Goal: Task Accomplishment & Management: Complete application form

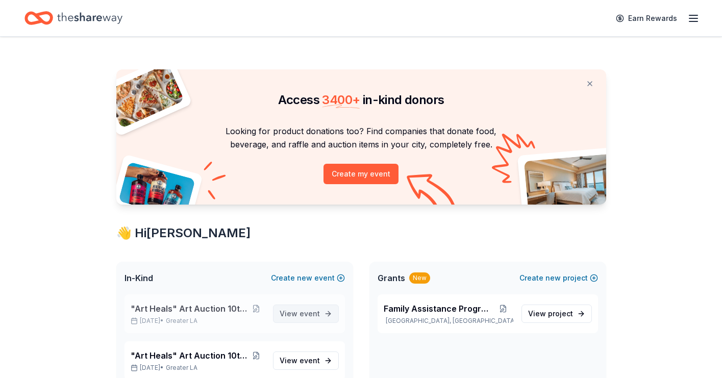
click at [312, 314] on span "event" at bounding box center [309, 313] width 20 height 9
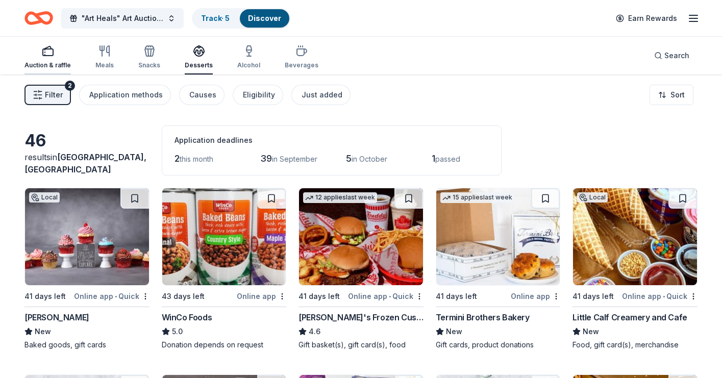
click at [48, 58] on div "Auction & raffle" at bounding box center [47, 57] width 46 height 24
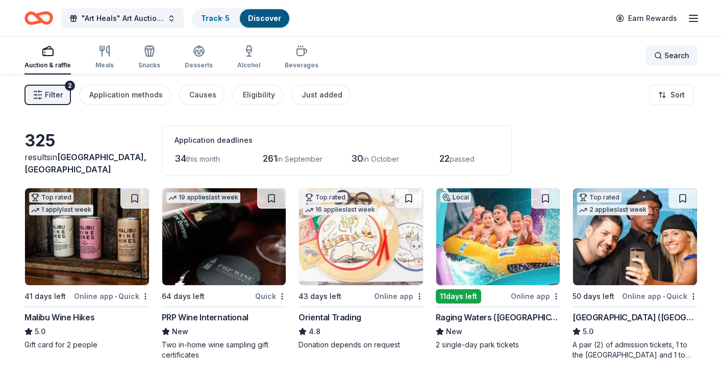
click at [671, 58] on span "Search" at bounding box center [676, 55] width 25 height 12
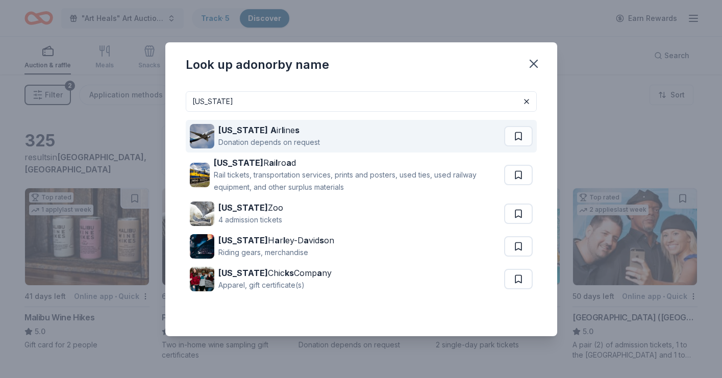
click at [331, 143] on div "[US_STATE] A ir l ine s Donation depends on request" at bounding box center [347, 136] width 314 height 33
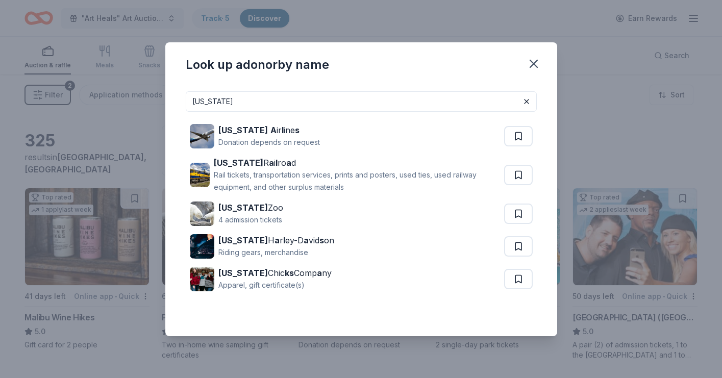
drag, startPoint x: 343, startPoint y: 107, endPoint x: 159, endPoint y: 104, distance: 183.6
click at [159, 104] on div "Look up a donor by name alaska Alaska A ir l ine s Donation depends on request …" at bounding box center [361, 189] width 722 height 378
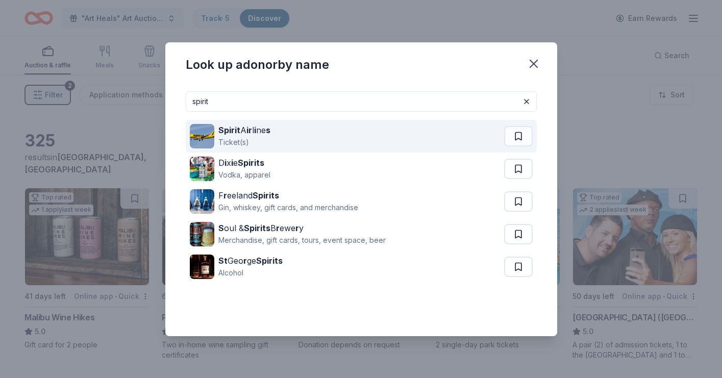
click at [276, 137] on div "Spirit A ir l i ne s Ticket(s)" at bounding box center [347, 136] width 314 height 33
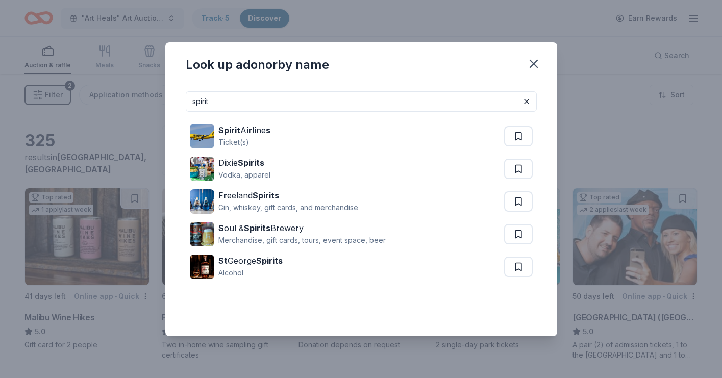
drag, startPoint x: 239, startPoint y: 102, endPoint x: 154, endPoint y: 101, distance: 84.7
click at [154, 101] on div "Look up a donor by name spirit Spirit A ir l i ne s Ticket(s) D i x i e Spirits…" at bounding box center [361, 189] width 722 height 378
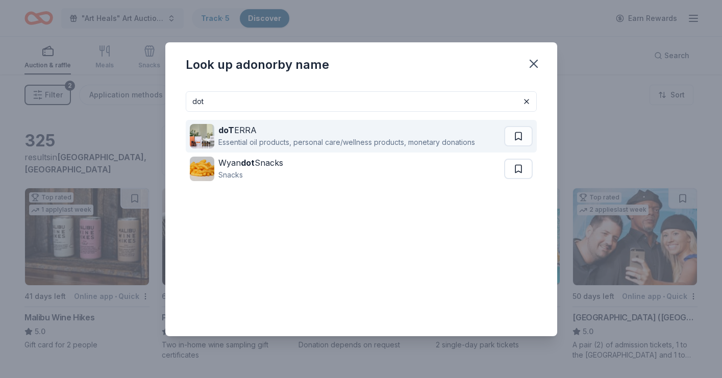
click at [292, 144] on div "Essential oil products, personal care/wellness products, monetary donations" at bounding box center [346, 142] width 257 height 12
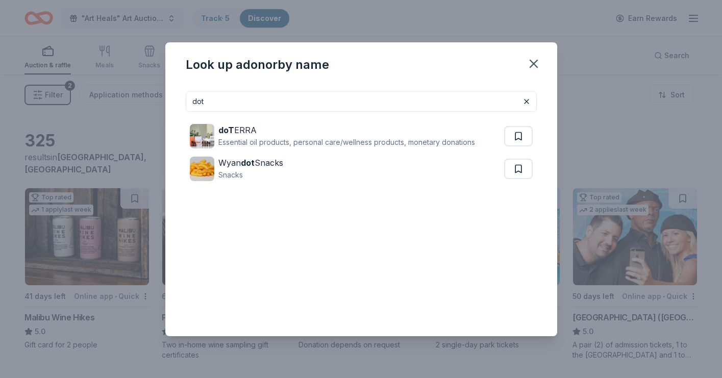
drag, startPoint x: 292, startPoint y: 103, endPoint x: 168, endPoint y: 104, distance: 124.4
click at [168, 104] on div "dot doT ERRA Essential oil products, personal care/wellness products, monetary …" at bounding box center [361, 209] width 392 height 253
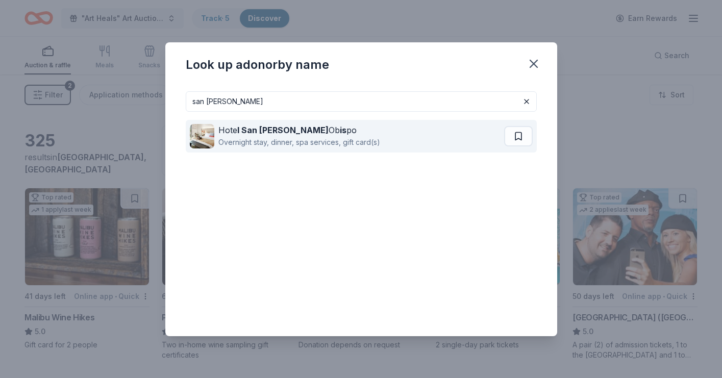
click at [268, 138] on div "Overnight stay, dinner, spa services, gift card(s)" at bounding box center [299, 142] width 162 height 12
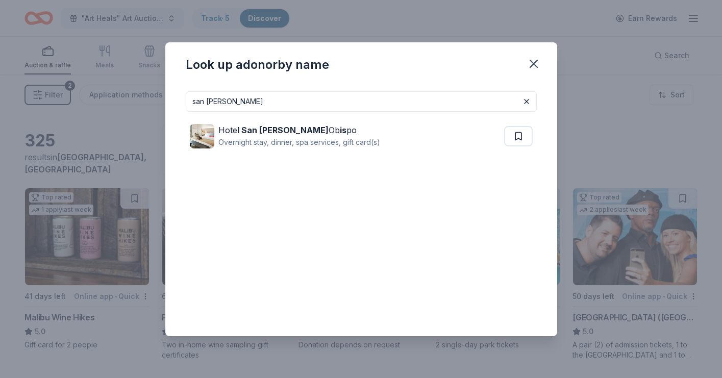
click at [337, 109] on input "san luis" at bounding box center [361, 101] width 351 height 20
type input "s"
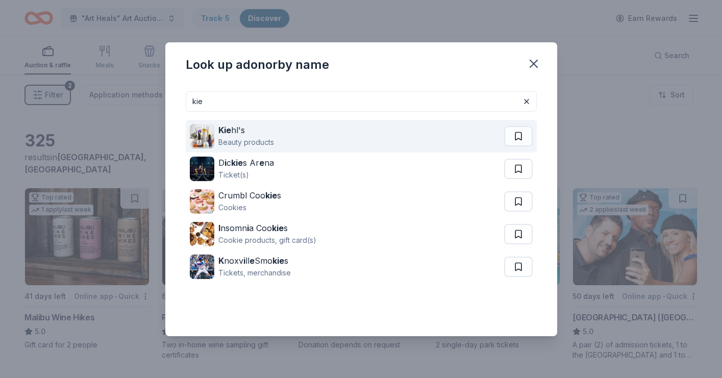
type input "kie"
click at [305, 140] on div "Kie hl's Beauty products" at bounding box center [347, 136] width 314 height 33
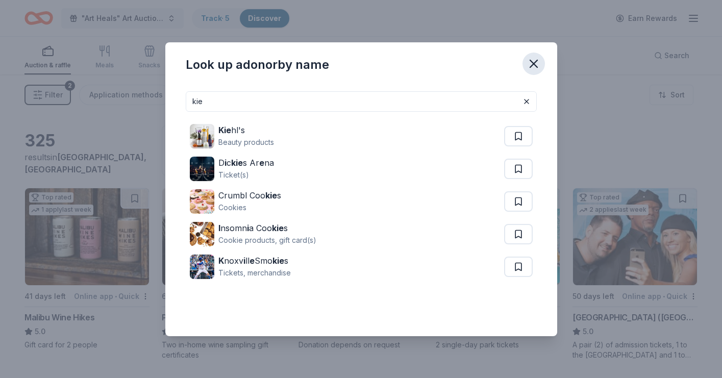
click at [535, 64] on icon "button" at bounding box center [533, 64] width 14 height 14
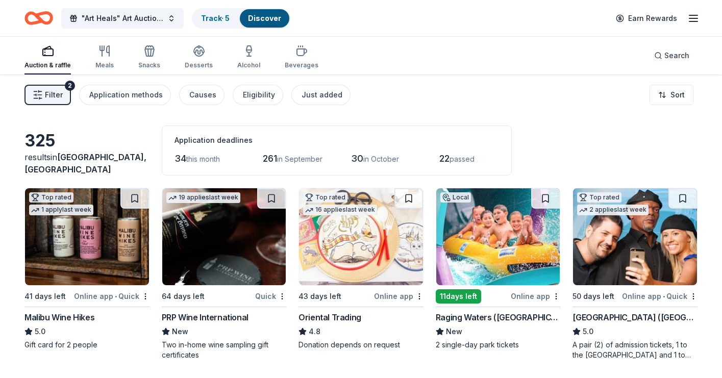
click at [48, 57] on div "Auction & raffle" at bounding box center [47, 57] width 46 height 24
click at [660, 57] on div "Search" at bounding box center [671, 55] width 35 height 12
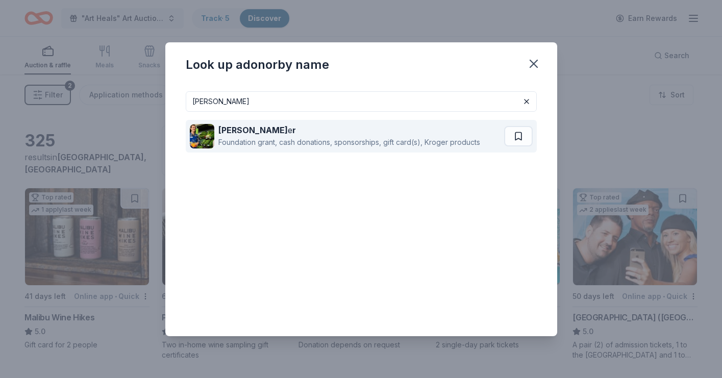
click at [315, 143] on div "Foundation grant, cash donations, sponsorships, gift card(s), Kroger products" at bounding box center [349, 142] width 262 height 12
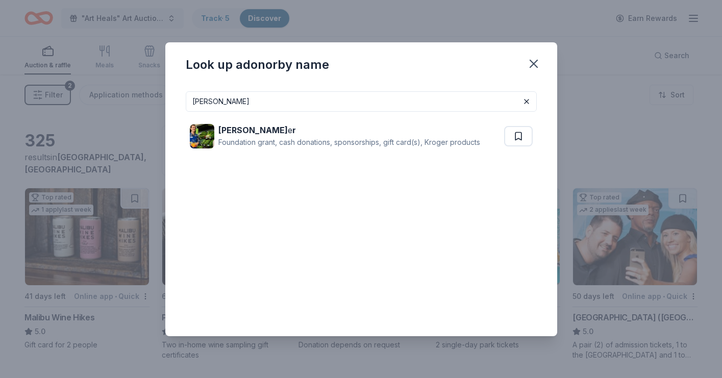
drag, startPoint x: 410, startPoint y: 108, endPoint x: 164, endPoint y: 108, distance: 245.8
click at [164, 108] on div "Look up a donor by name krog Krog e r Foundation grant, cash donations, sponsor…" at bounding box center [361, 189] width 722 height 378
type input "k"
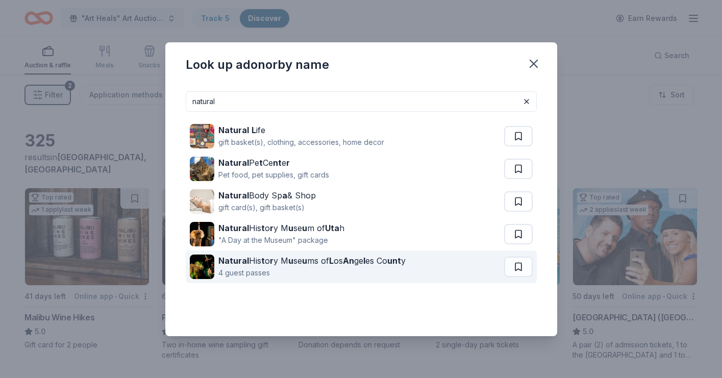
type input "natural"
click at [280, 263] on div "Natural His t o r y M u se u ms of L os An ge l es Co unt y" at bounding box center [311, 260] width 187 height 12
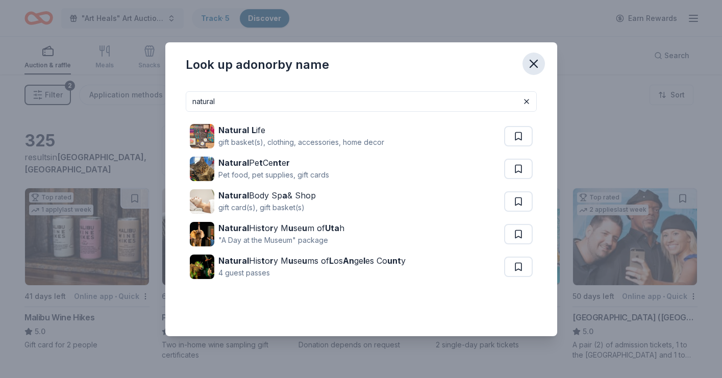
click at [534, 64] on icon "button" at bounding box center [533, 64] width 14 height 14
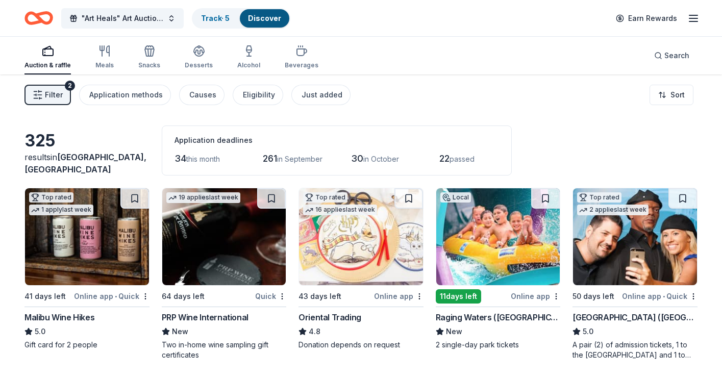
click at [56, 58] on div "Auction & raffle" at bounding box center [47, 57] width 46 height 24
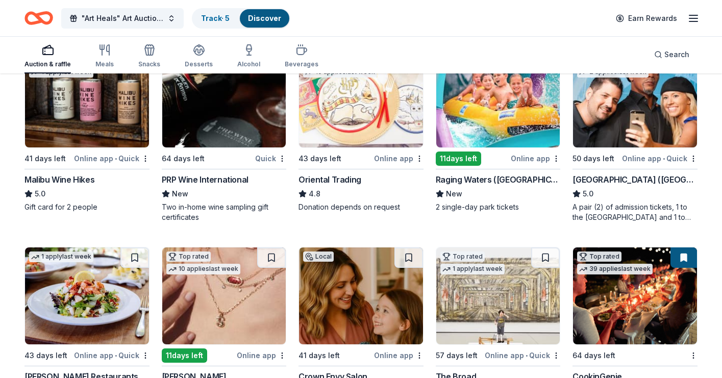
scroll to position [139, 0]
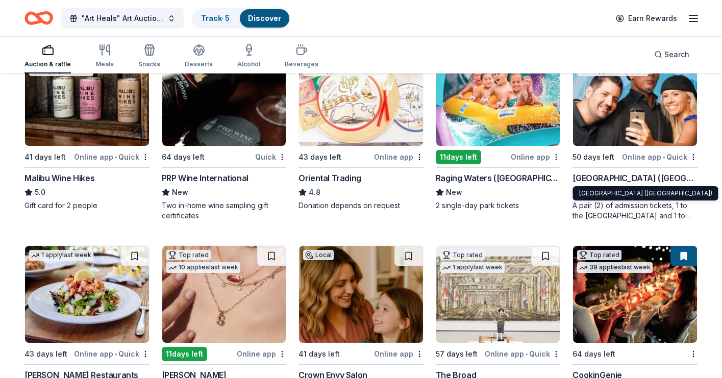
click at [608, 176] on div "Hollywood Wax Museum (Hollywood)" at bounding box center [634, 178] width 125 height 12
click at [50, 58] on div "Auction & raffle" at bounding box center [47, 56] width 46 height 24
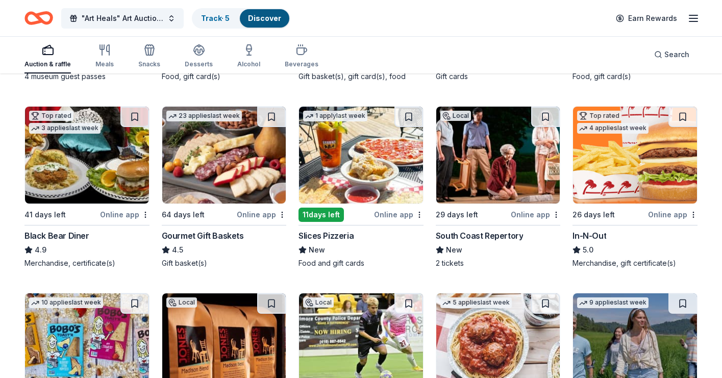
scroll to position [1093, 0]
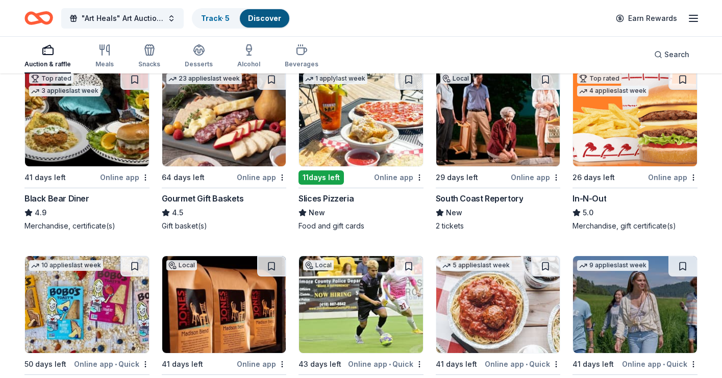
click at [592, 198] on div "In-N-Out" at bounding box center [589, 198] width 34 height 12
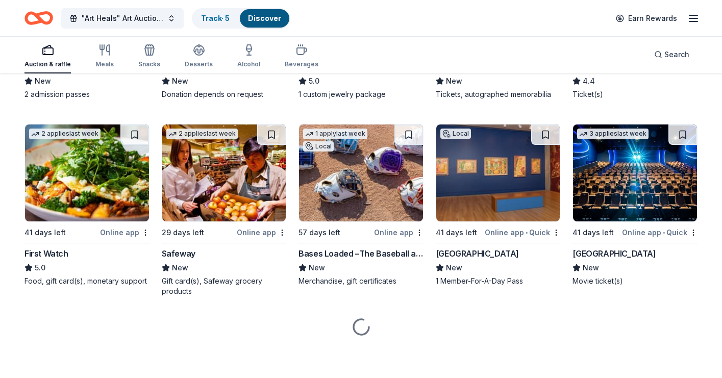
scroll to position [1784, 0]
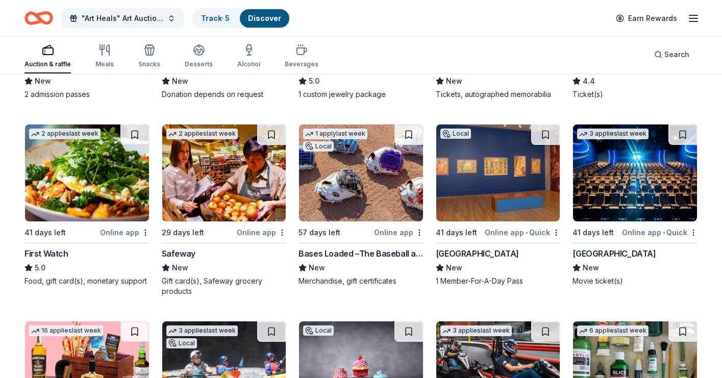
click at [587, 251] on div "Cinépolis" at bounding box center [613, 253] width 83 height 12
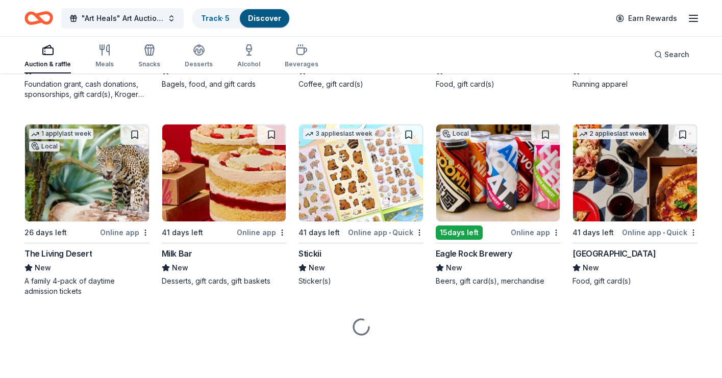
scroll to position [4520, 0]
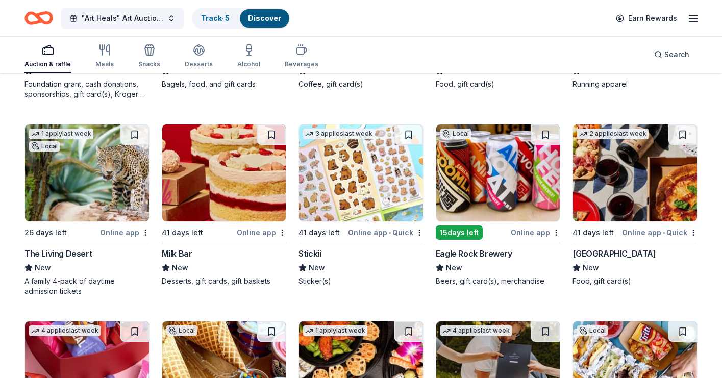
click at [75, 255] on div "The Living Desert" at bounding box center [57, 253] width 67 height 12
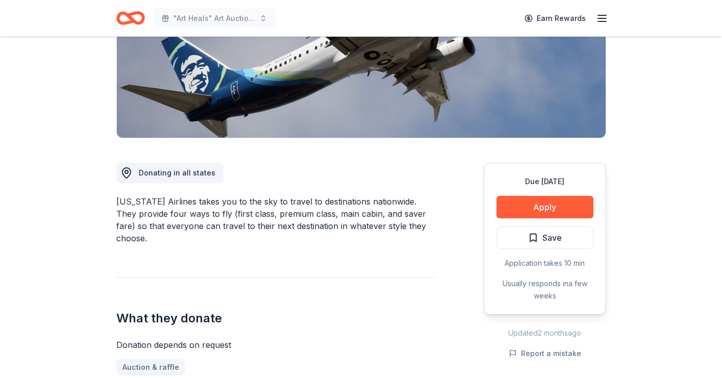
scroll to position [227, 0]
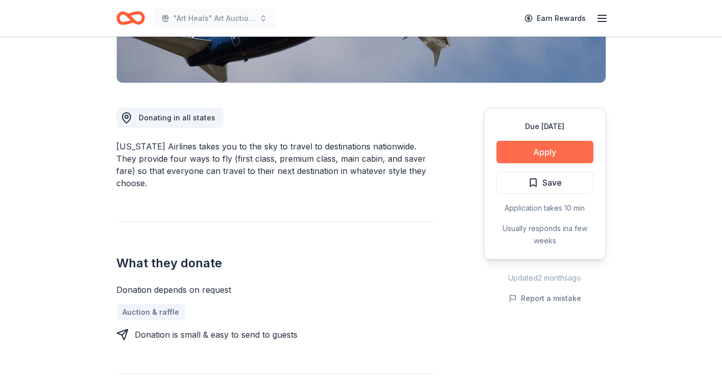
click at [547, 156] on button "Apply" at bounding box center [544, 152] width 97 height 22
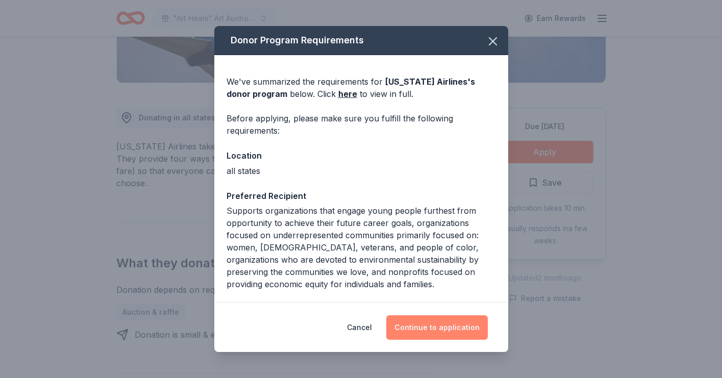
click at [449, 321] on button "Continue to application" at bounding box center [436, 327] width 101 height 24
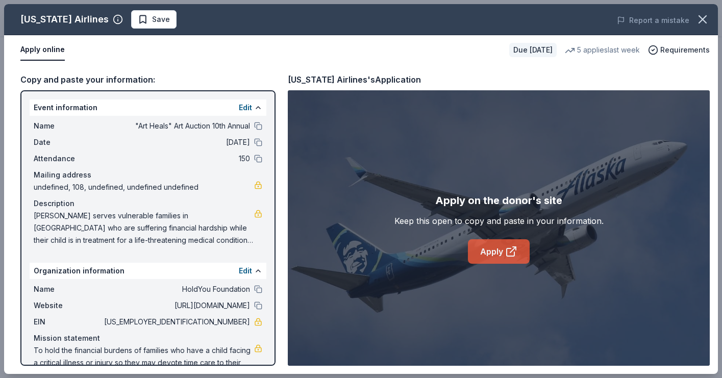
click at [499, 251] on link "Apply" at bounding box center [499, 251] width 62 height 24
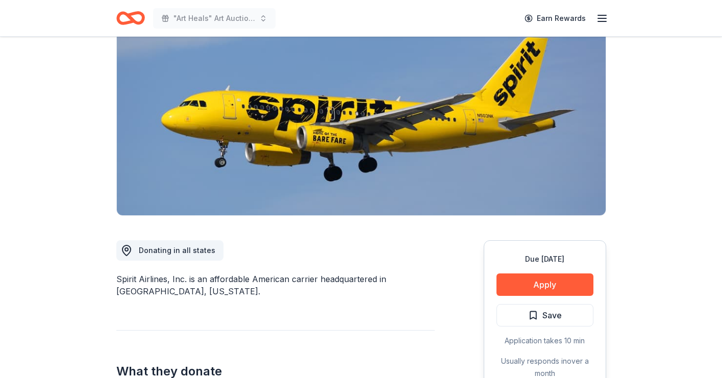
scroll to position [99, 0]
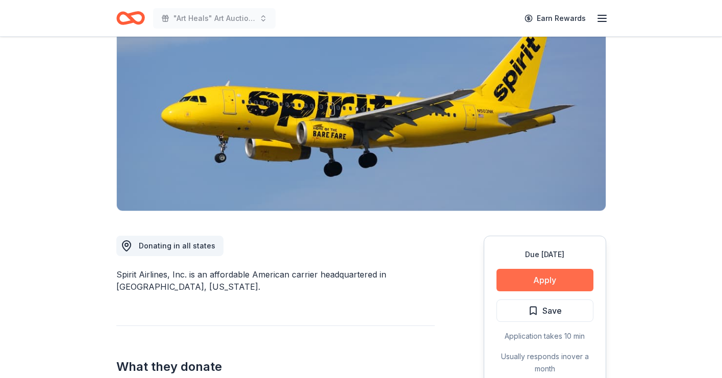
click at [555, 288] on button "Apply" at bounding box center [544, 280] width 97 height 22
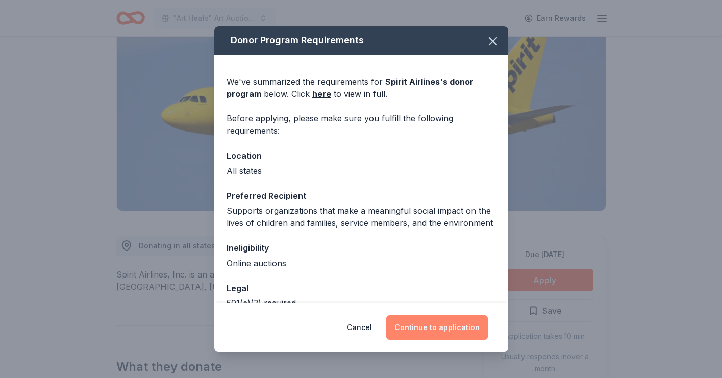
click at [450, 324] on button "Continue to application" at bounding box center [436, 327] width 101 height 24
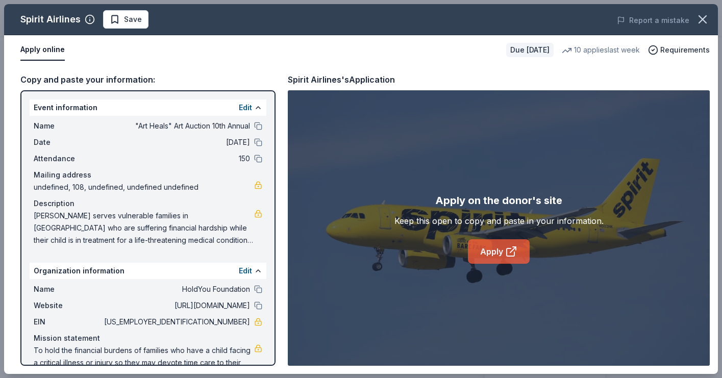
click at [500, 252] on link "Apply" at bounding box center [499, 251] width 62 height 24
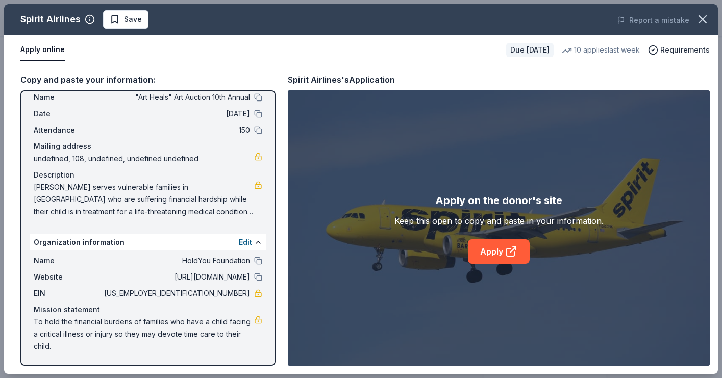
scroll to position [29, 0]
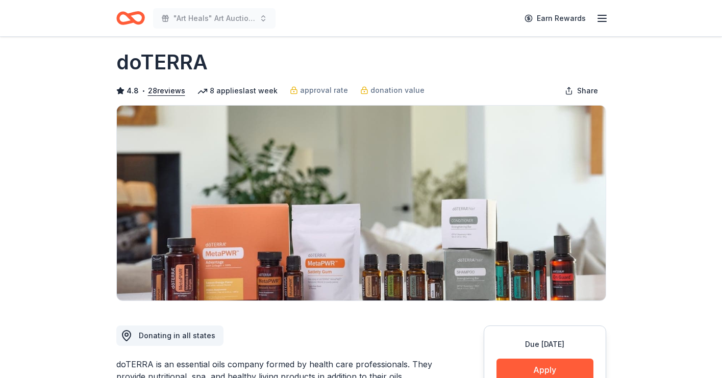
scroll to position [69, 0]
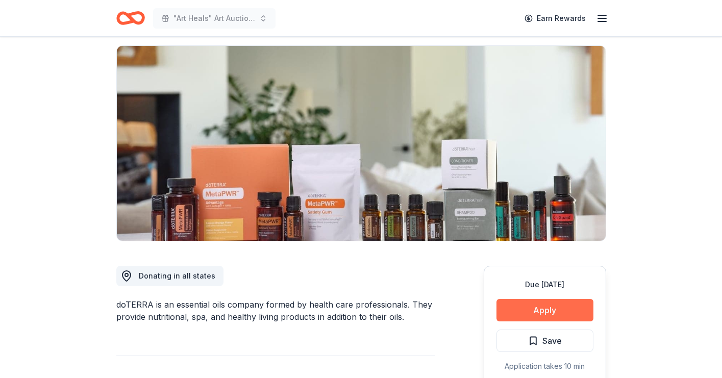
click at [532, 306] on button "Apply" at bounding box center [544, 310] width 97 height 22
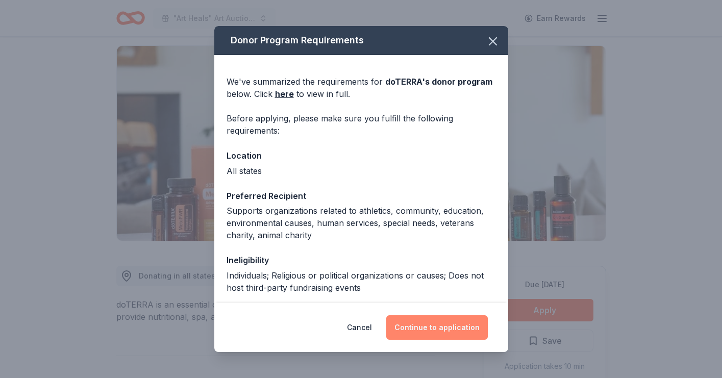
click at [443, 327] on button "Continue to application" at bounding box center [436, 327] width 101 height 24
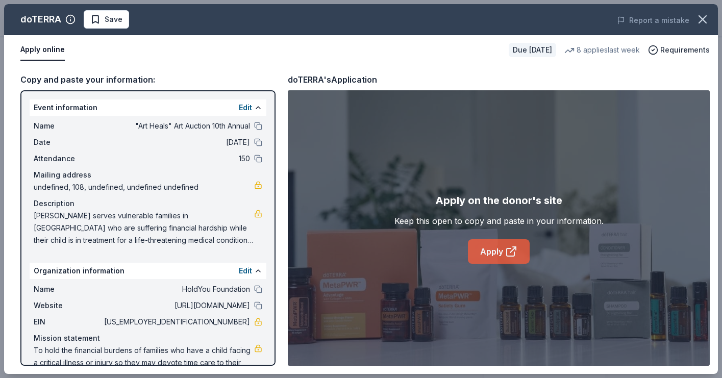
click at [497, 252] on link "Apply" at bounding box center [499, 251] width 62 height 24
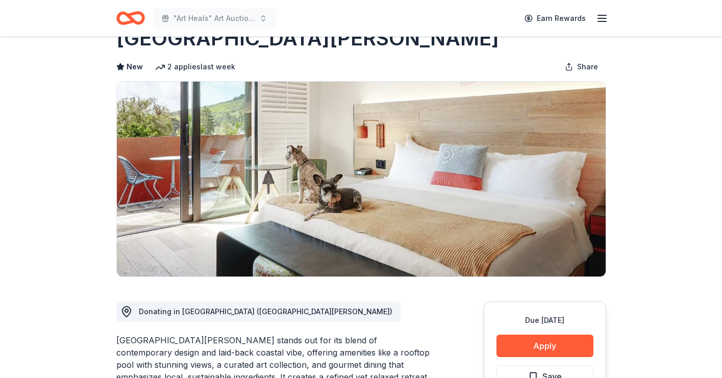
scroll to position [59, 0]
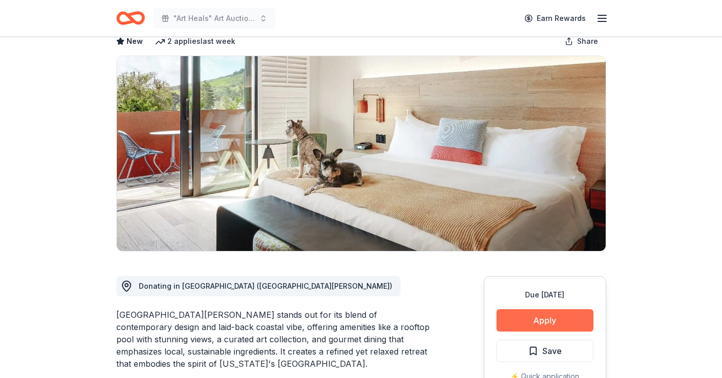
click at [544, 321] on button "Apply" at bounding box center [544, 320] width 97 height 22
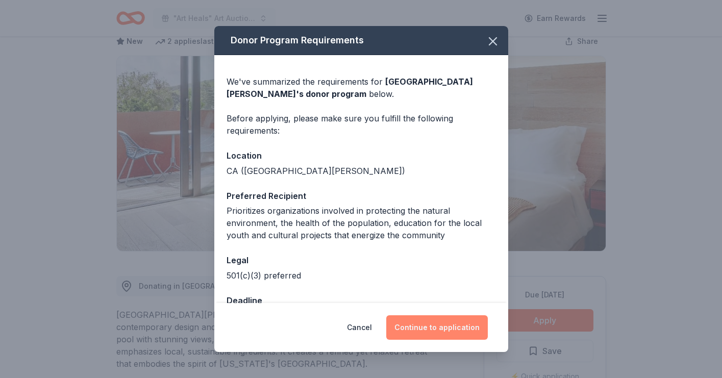
click at [456, 326] on button "Continue to application" at bounding box center [436, 327] width 101 height 24
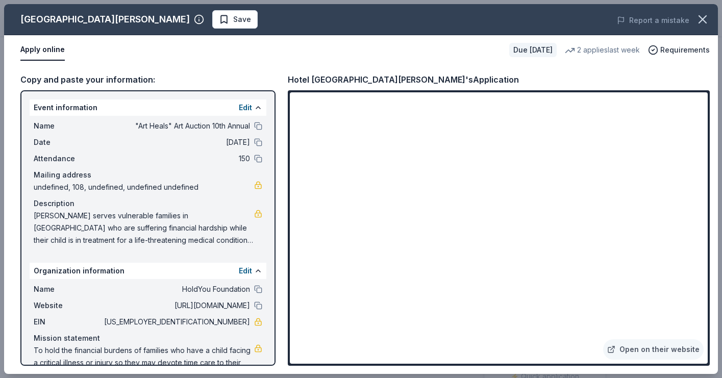
drag, startPoint x: 213, startPoint y: 320, endPoint x: 244, endPoint y: 321, distance: 31.6
click at [244, 321] on span "[US_EMPLOYER_IDENTIFICATION_NUMBER]" at bounding box center [176, 322] width 148 height 12
drag, startPoint x: 249, startPoint y: 322, endPoint x: 210, endPoint y: 321, distance: 39.3
click at [210, 321] on span "[US_EMPLOYER_IDENTIFICATION_NUMBER]" at bounding box center [176, 322] width 148 height 12
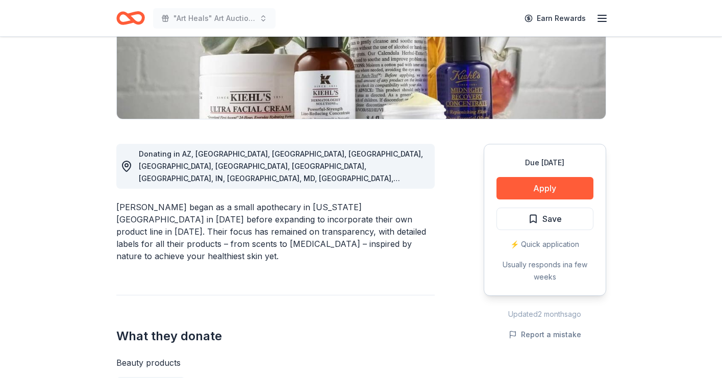
scroll to position [227, 0]
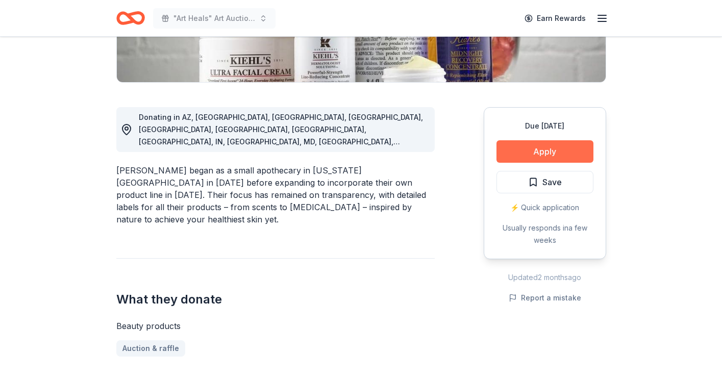
click at [539, 153] on button "Apply" at bounding box center [544, 151] width 97 height 22
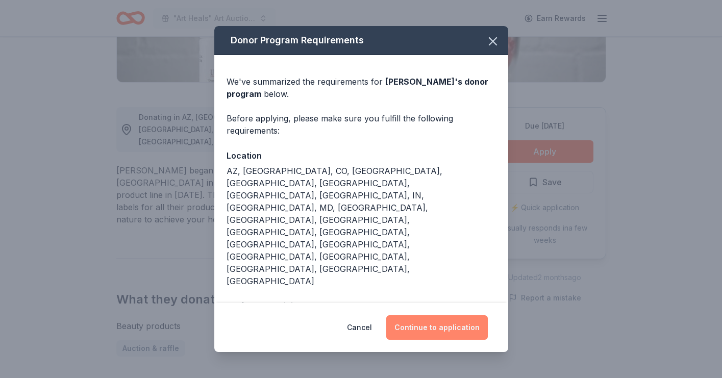
click at [437, 319] on button "Continue to application" at bounding box center [436, 327] width 101 height 24
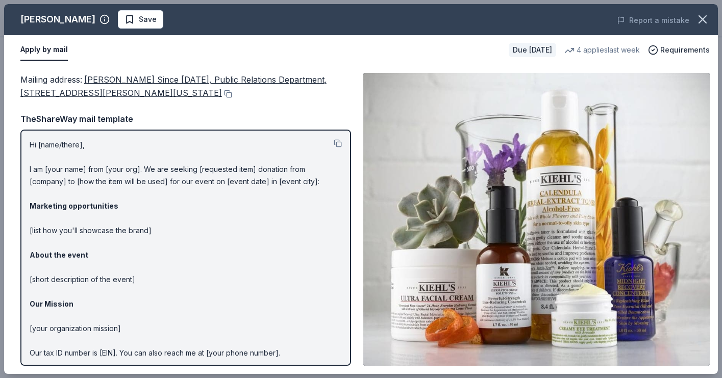
click at [52, 49] on button "Apply by mail" at bounding box center [43, 49] width 47 height 21
drag, startPoint x: 132, startPoint y: 97, endPoint x: 88, endPoint y: 85, distance: 46.2
click at [88, 85] on div "Mailing address : [PERSON_NAME] Since [DATE], Public Relations Department, [STR…" at bounding box center [185, 86] width 330 height 27
click at [222, 94] on button at bounding box center [227, 94] width 10 height 8
click at [222, 93] on button at bounding box center [227, 94] width 10 height 8
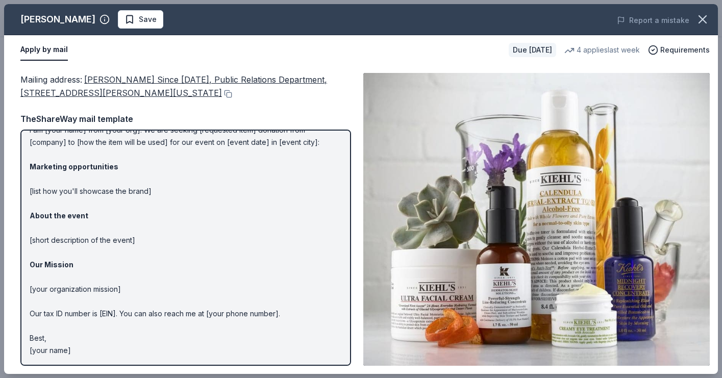
scroll to position [39, 0]
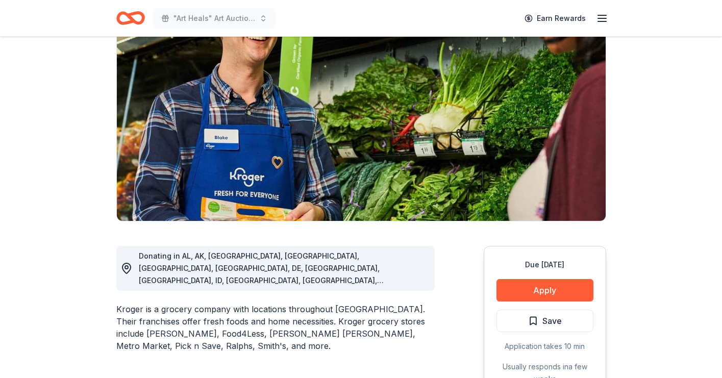
scroll to position [101, 0]
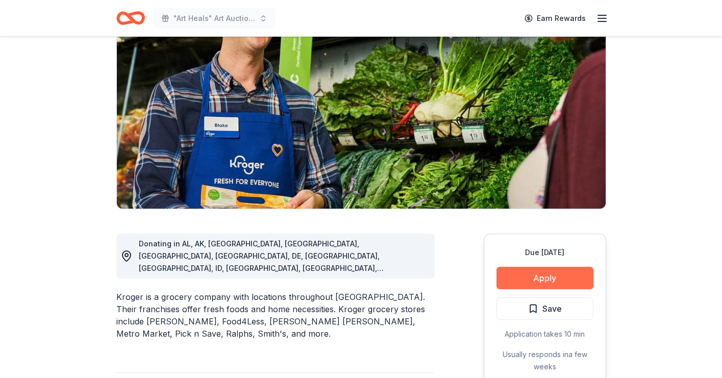
click at [534, 273] on button "Apply" at bounding box center [544, 278] width 97 height 22
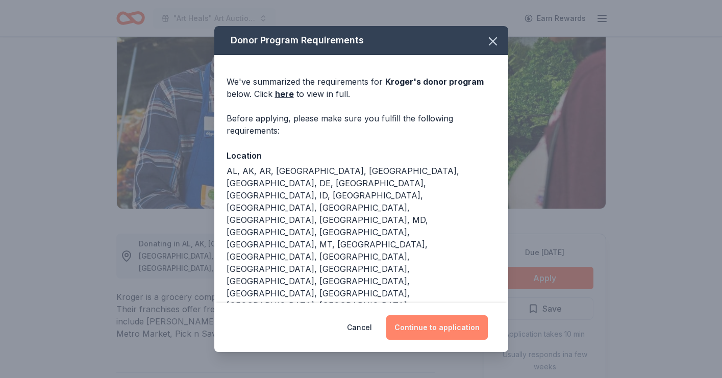
click at [448, 323] on button "Continue to application" at bounding box center [436, 327] width 101 height 24
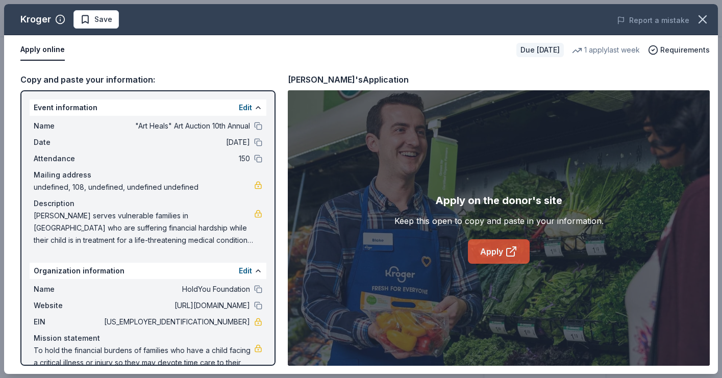
click at [503, 250] on link "Apply" at bounding box center [499, 251] width 62 height 24
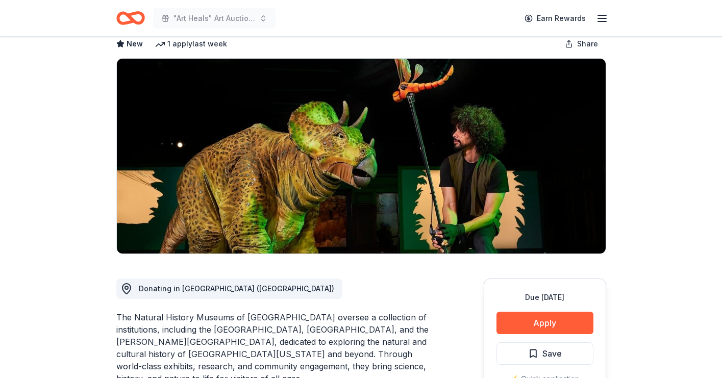
scroll to position [116, 0]
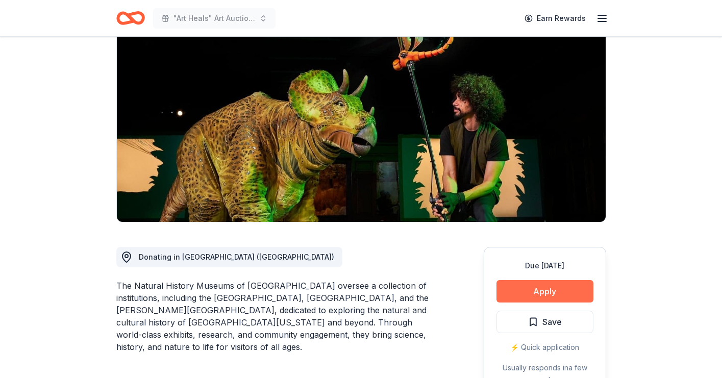
click at [554, 280] on button "Apply" at bounding box center [544, 291] width 97 height 22
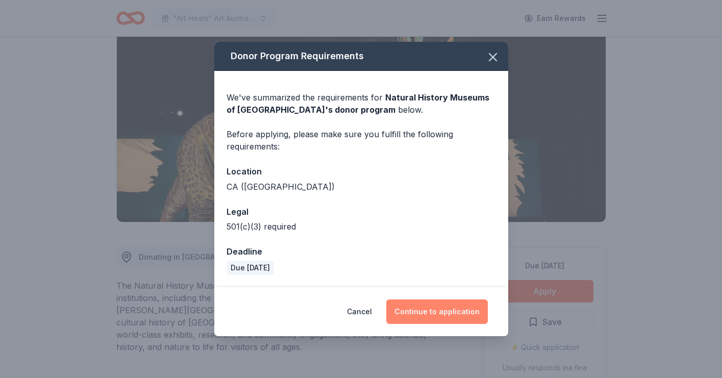
click at [450, 312] on button "Continue to application" at bounding box center [436, 311] width 101 height 24
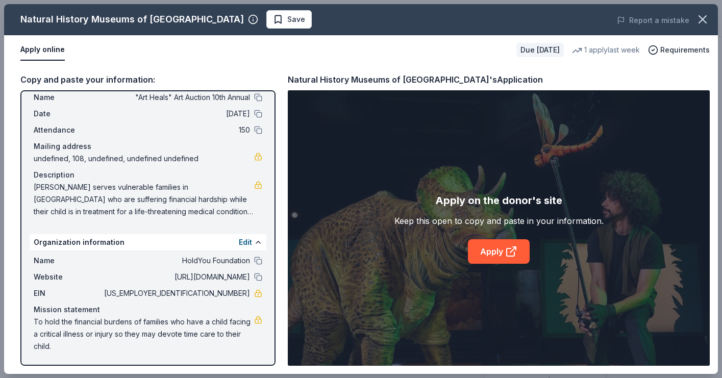
scroll to position [29, 0]
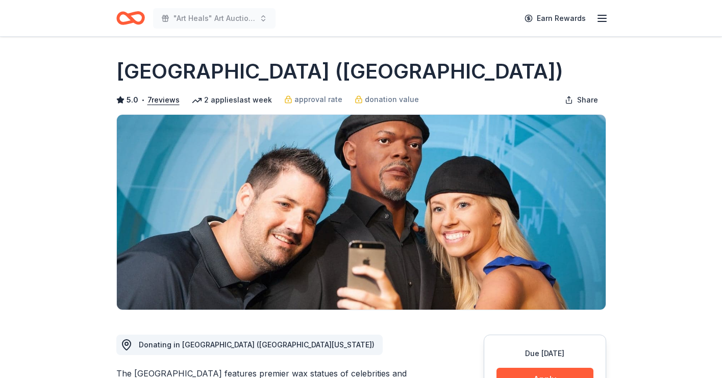
scroll to position [33, 0]
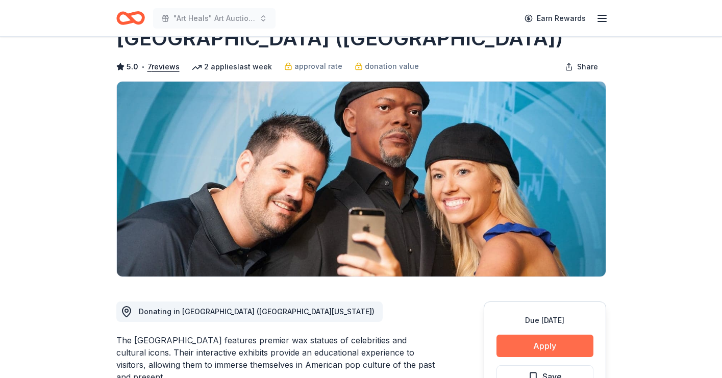
click at [556, 345] on button "Apply" at bounding box center [544, 346] width 97 height 22
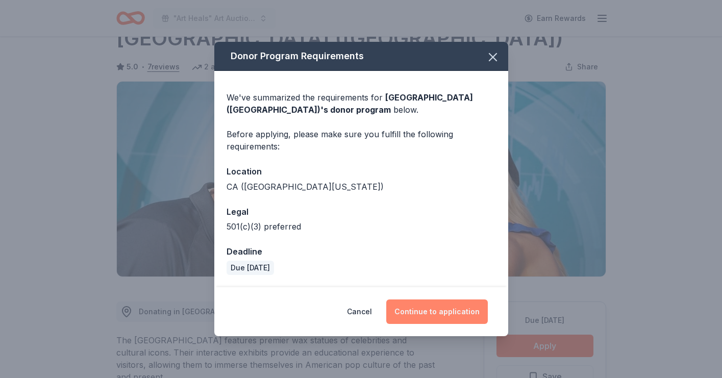
click at [456, 315] on button "Continue to application" at bounding box center [436, 311] width 101 height 24
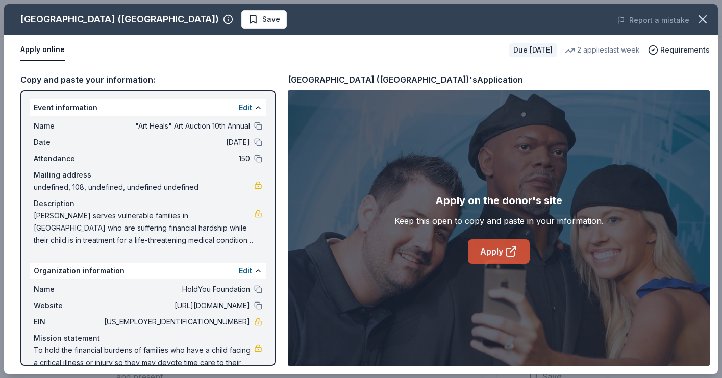
click at [495, 251] on link "Apply" at bounding box center [499, 251] width 62 height 24
click at [496, 251] on link "Apply" at bounding box center [499, 251] width 62 height 24
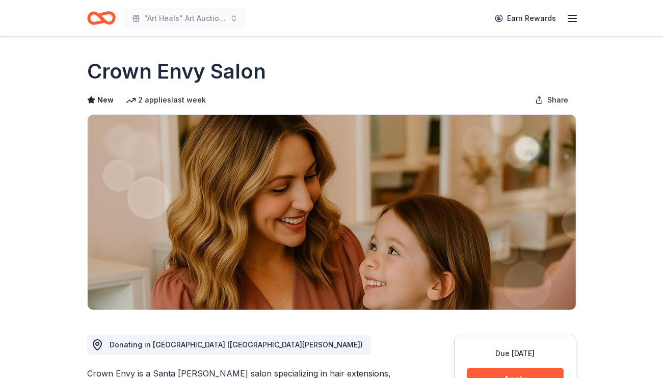
scroll to position [140, 0]
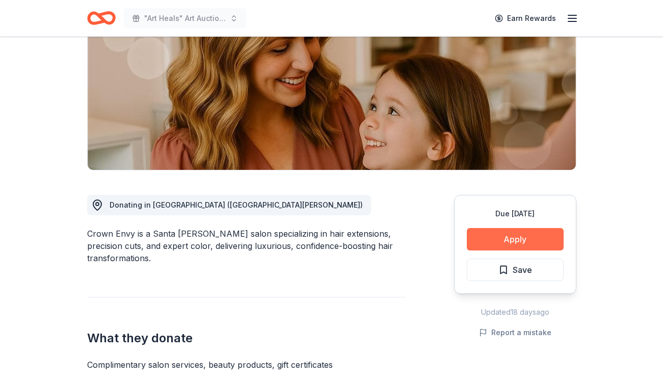
click at [503, 239] on button "Apply" at bounding box center [515, 239] width 97 height 22
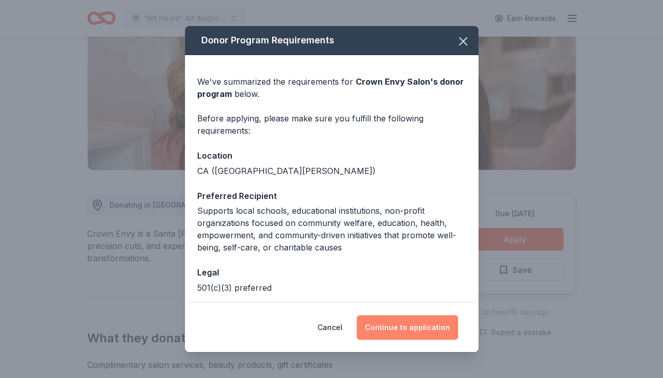
click at [397, 328] on button "Continue to application" at bounding box center [407, 327] width 101 height 24
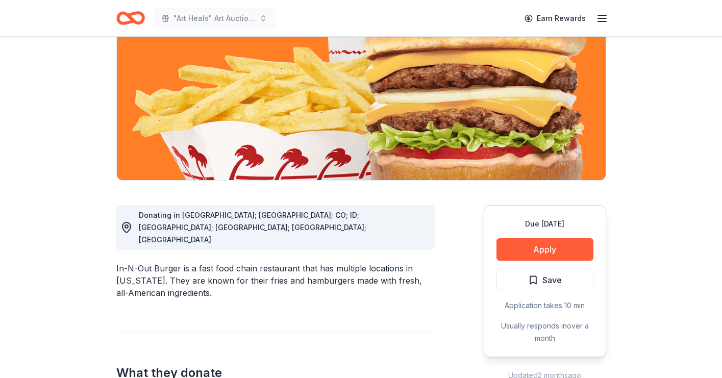
scroll to position [158, 0]
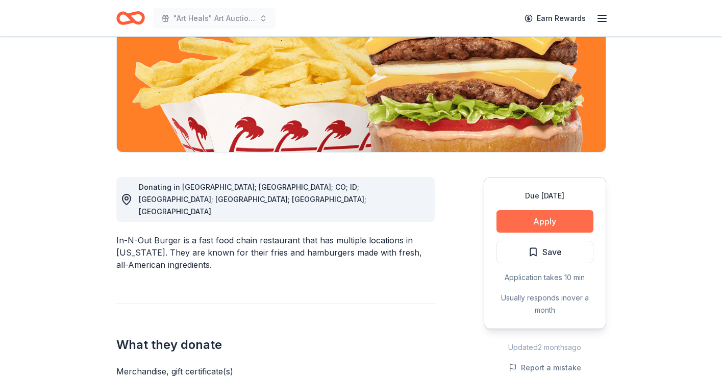
click at [533, 227] on button "Apply" at bounding box center [544, 221] width 97 height 22
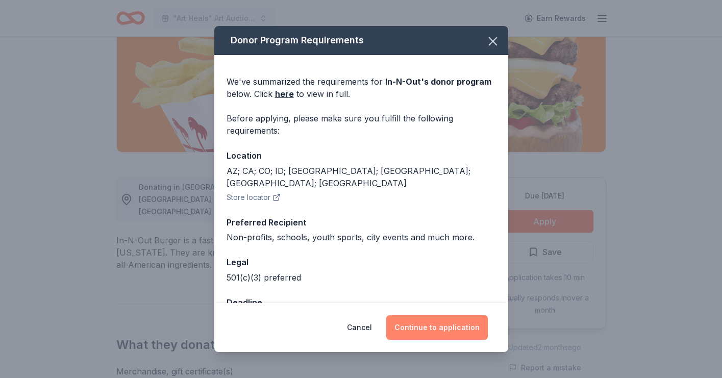
click at [443, 324] on button "Continue to application" at bounding box center [436, 327] width 101 height 24
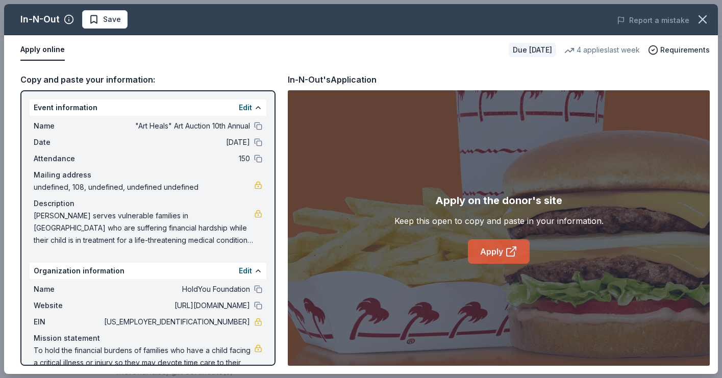
click at [497, 253] on link "Apply" at bounding box center [499, 251] width 62 height 24
click at [496, 253] on link "Apply" at bounding box center [499, 251] width 62 height 24
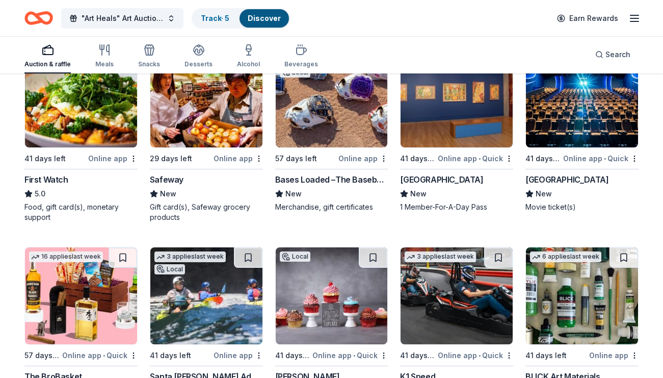
scroll to position [1879, 0]
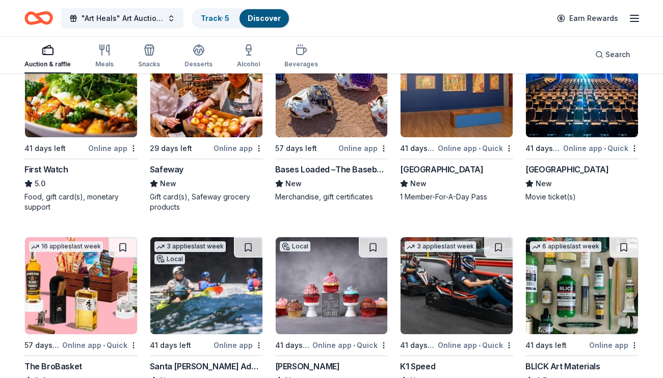
click at [541, 169] on div "Cinépolis" at bounding box center [567, 169] width 83 height 12
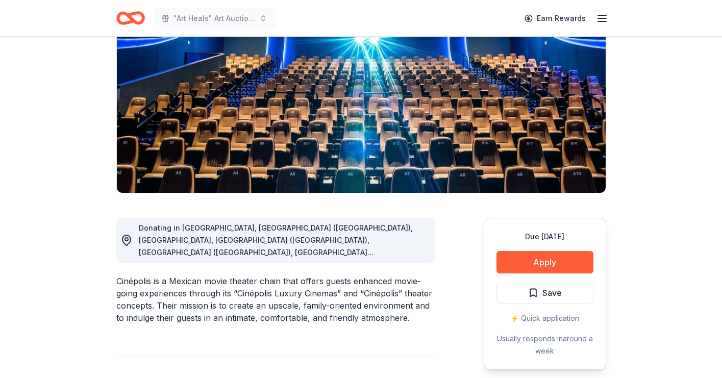
scroll to position [148, 0]
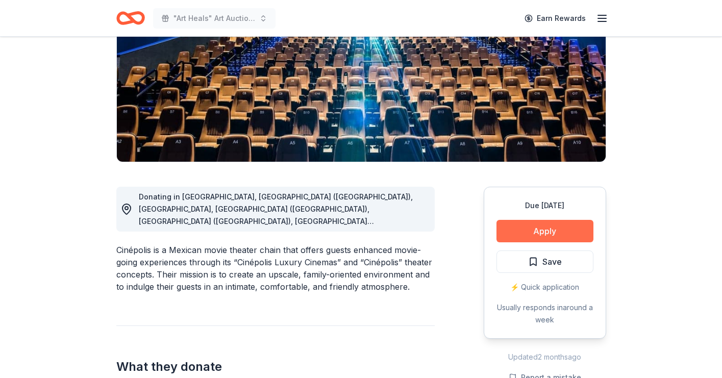
click at [557, 233] on button "Apply" at bounding box center [544, 231] width 97 height 22
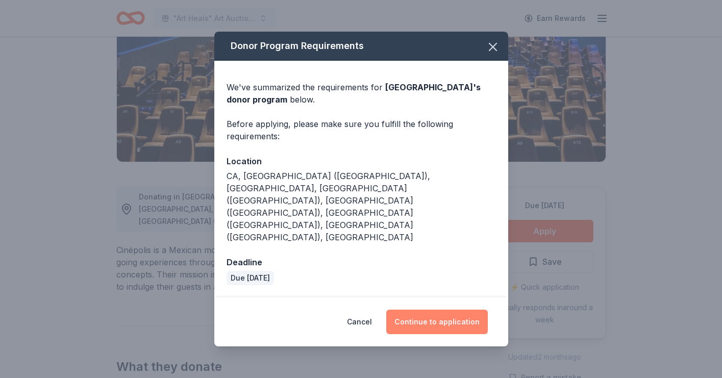
click at [434, 310] on button "Continue to application" at bounding box center [436, 322] width 101 height 24
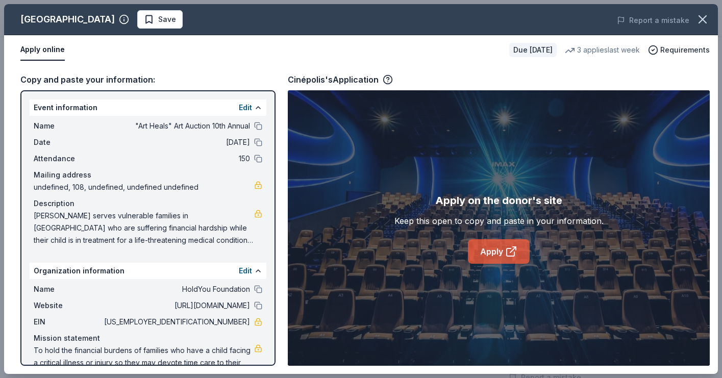
click at [497, 253] on link "Apply" at bounding box center [499, 251] width 62 height 24
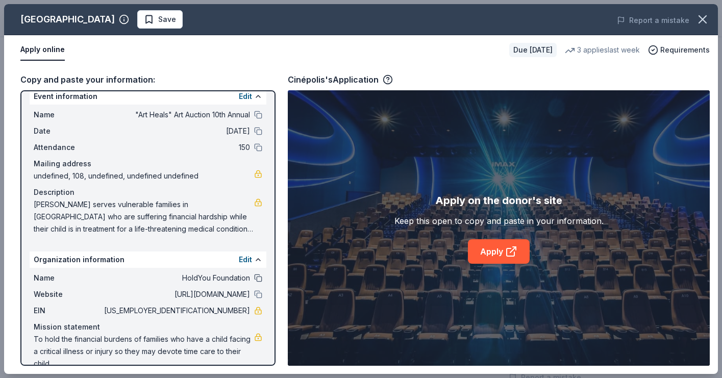
scroll to position [0, 0]
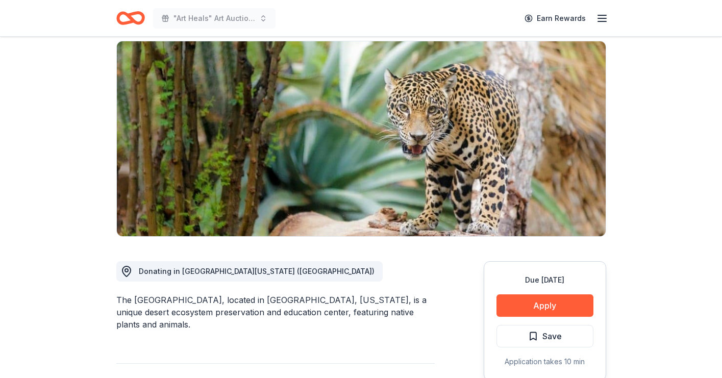
scroll to position [76, 0]
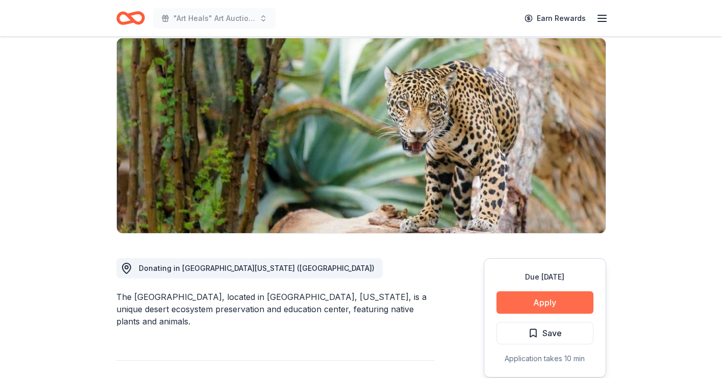
click at [541, 305] on button "Apply" at bounding box center [544, 302] width 97 height 22
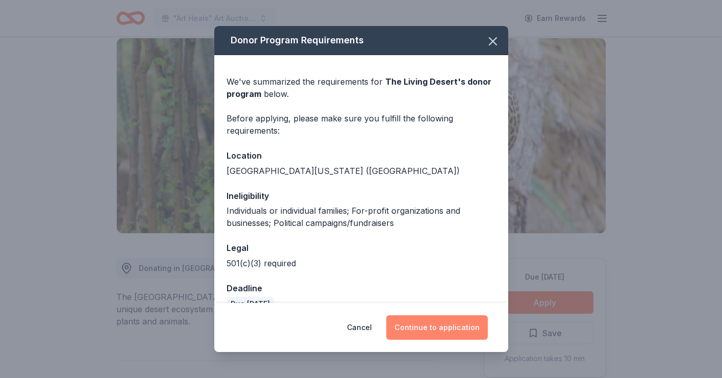
click at [429, 326] on button "Continue to application" at bounding box center [436, 327] width 101 height 24
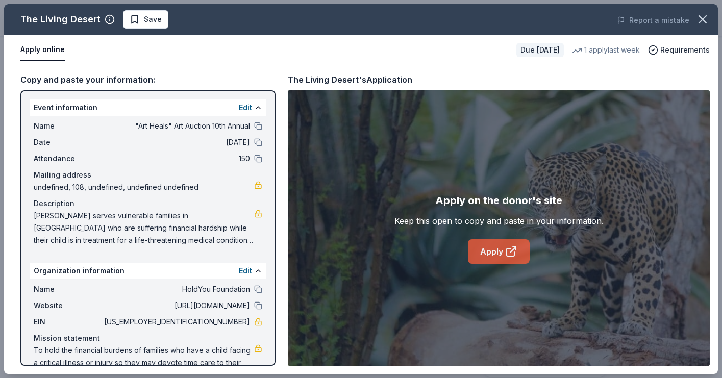
click at [490, 255] on link "Apply" at bounding box center [499, 251] width 62 height 24
